Goal: Transaction & Acquisition: Purchase product/service

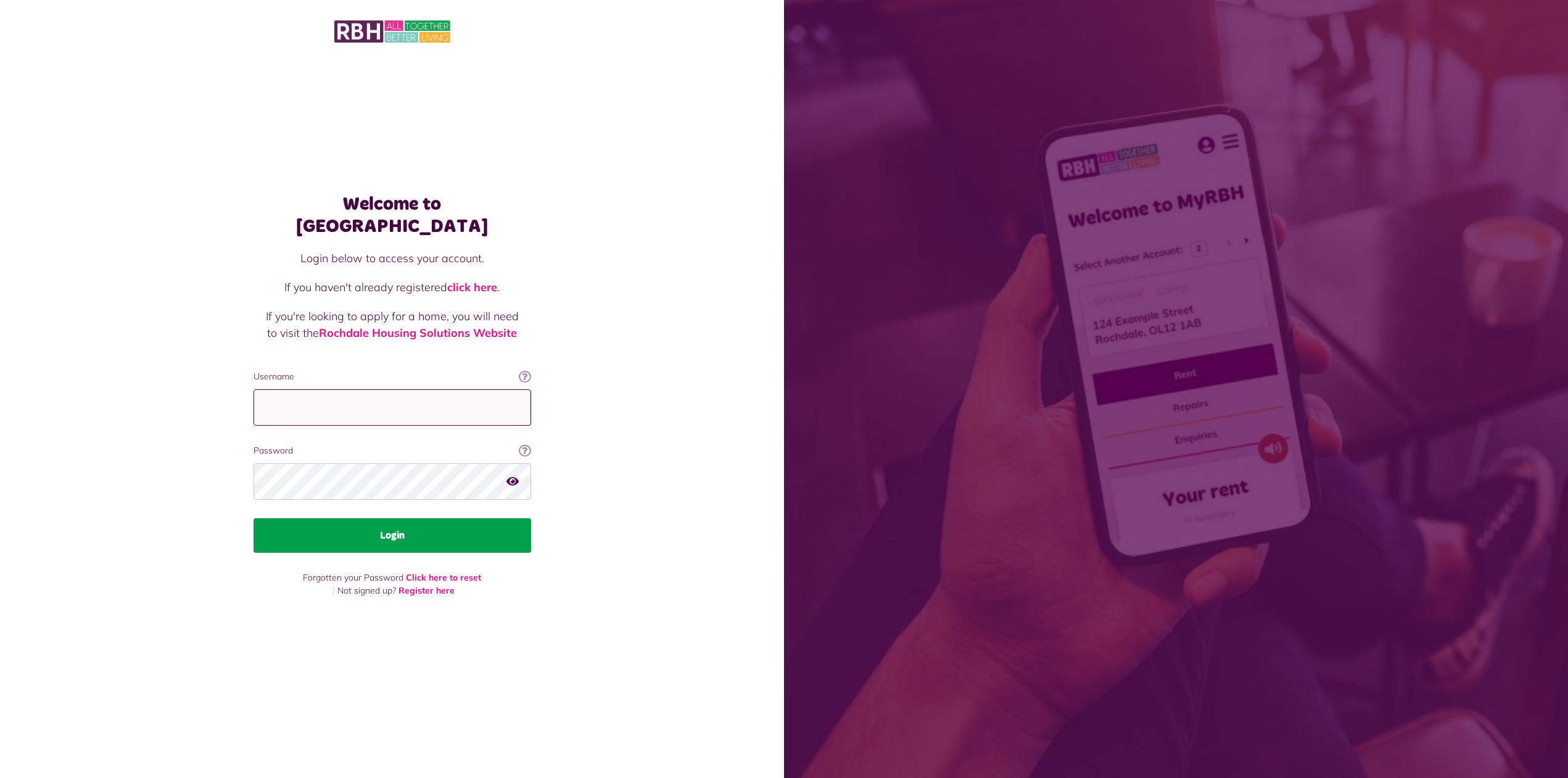
type input "**********"
click at [389, 524] on button "Login" at bounding box center [391, 536] width 277 height 34
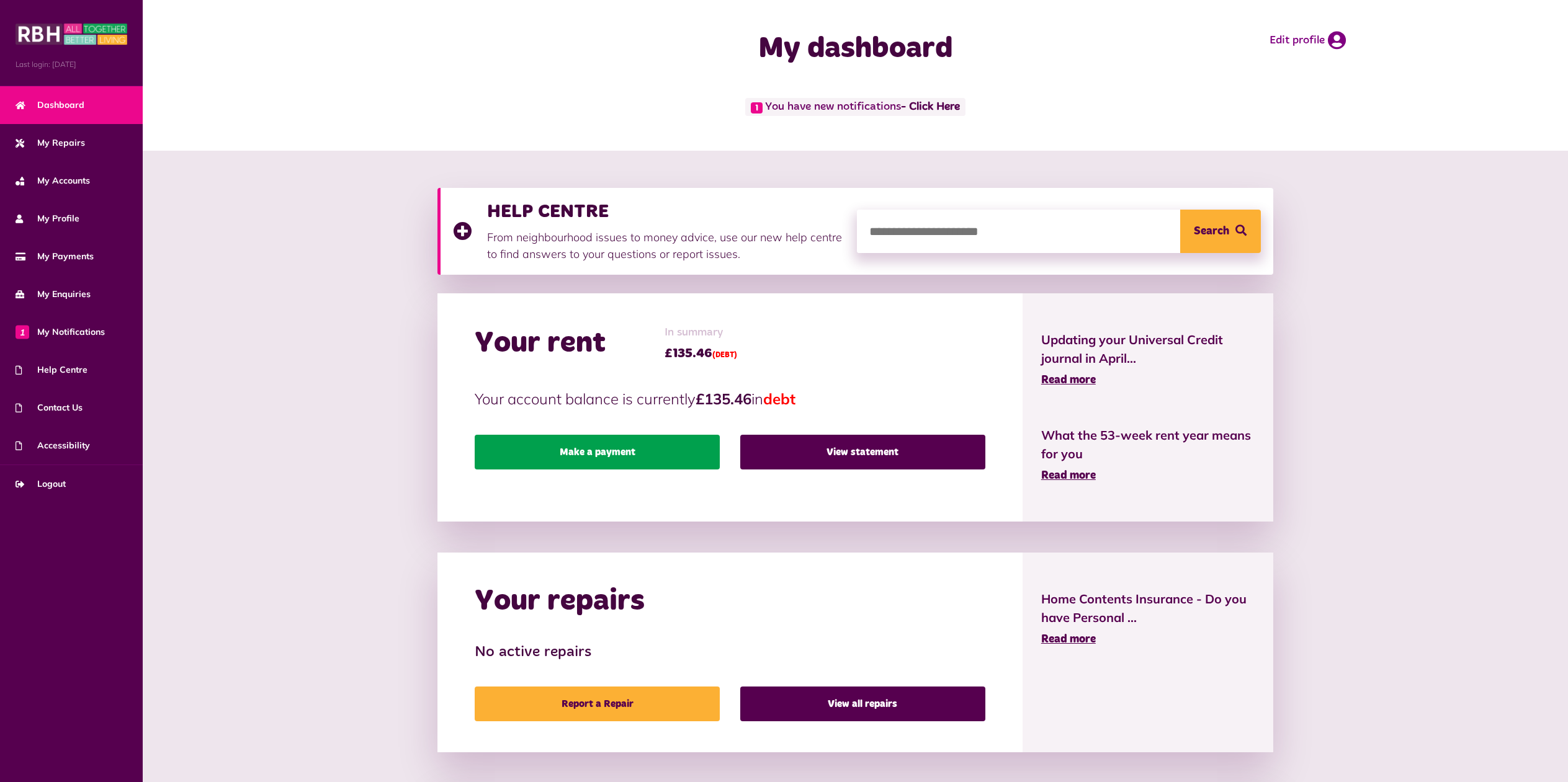
click at [601, 451] on link "Make a payment" at bounding box center [597, 452] width 245 height 35
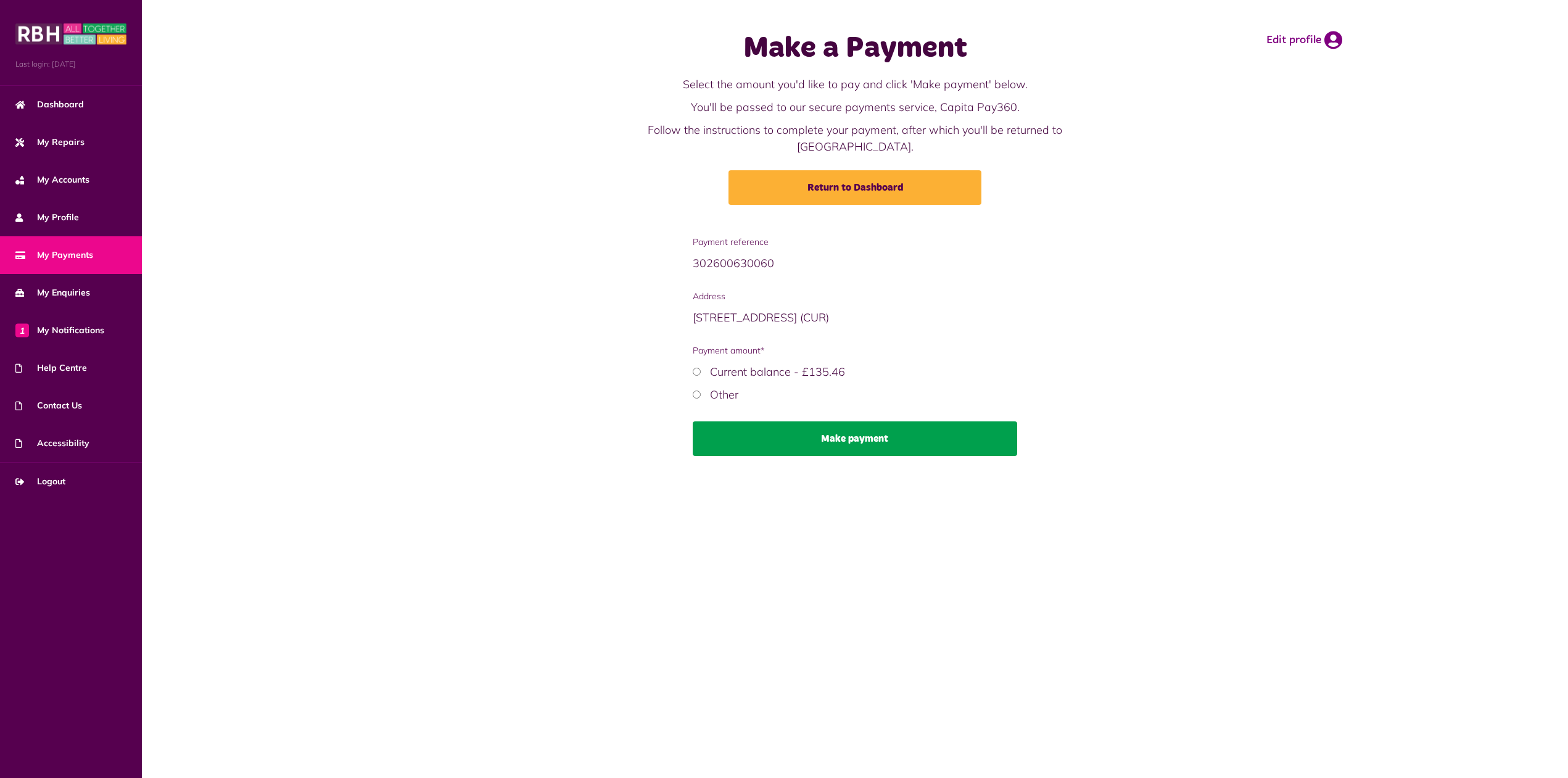
click at [851, 422] on button "Make payment" at bounding box center [855, 439] width 325 height 34
